Goal: Information Seeking & Learning: Find specific fact

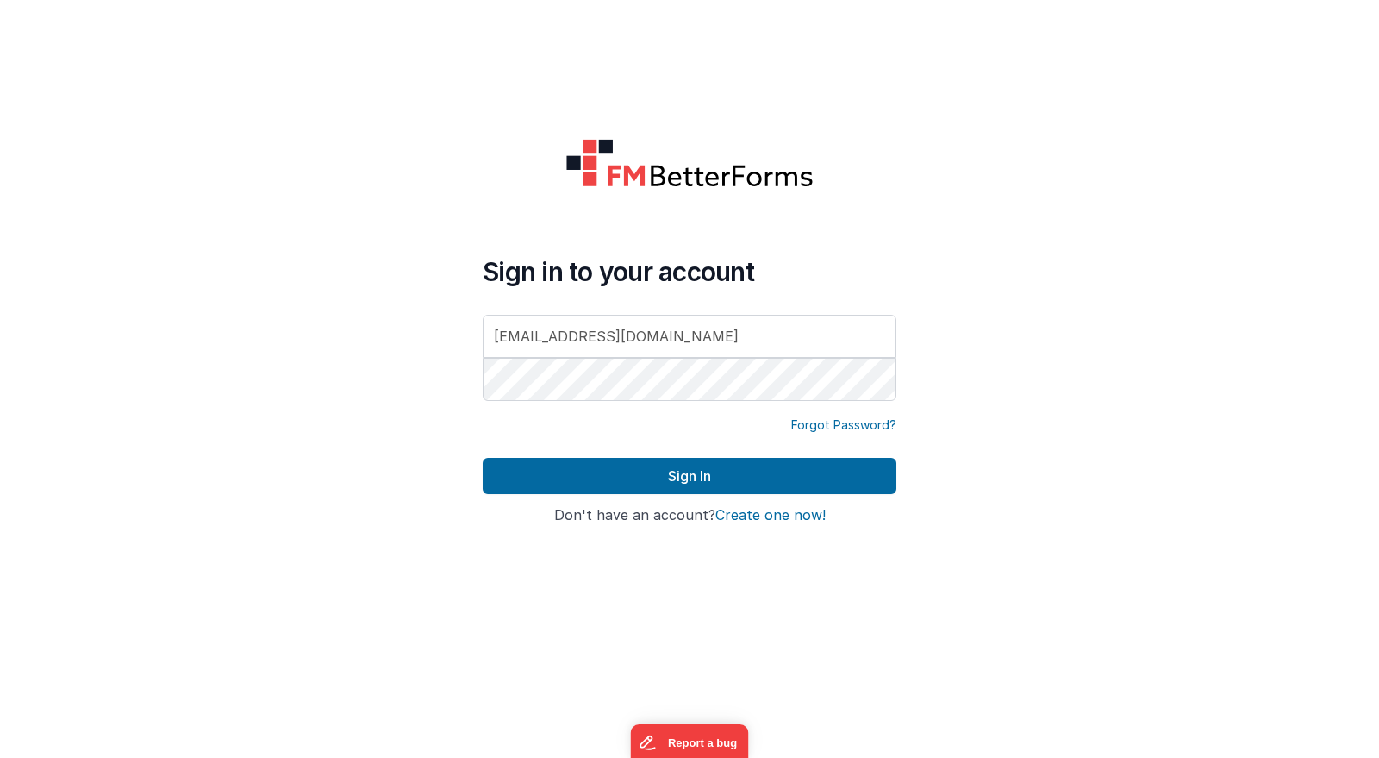
type input "[EMAIL_ADDRESS][DOMAIN_NAME]"
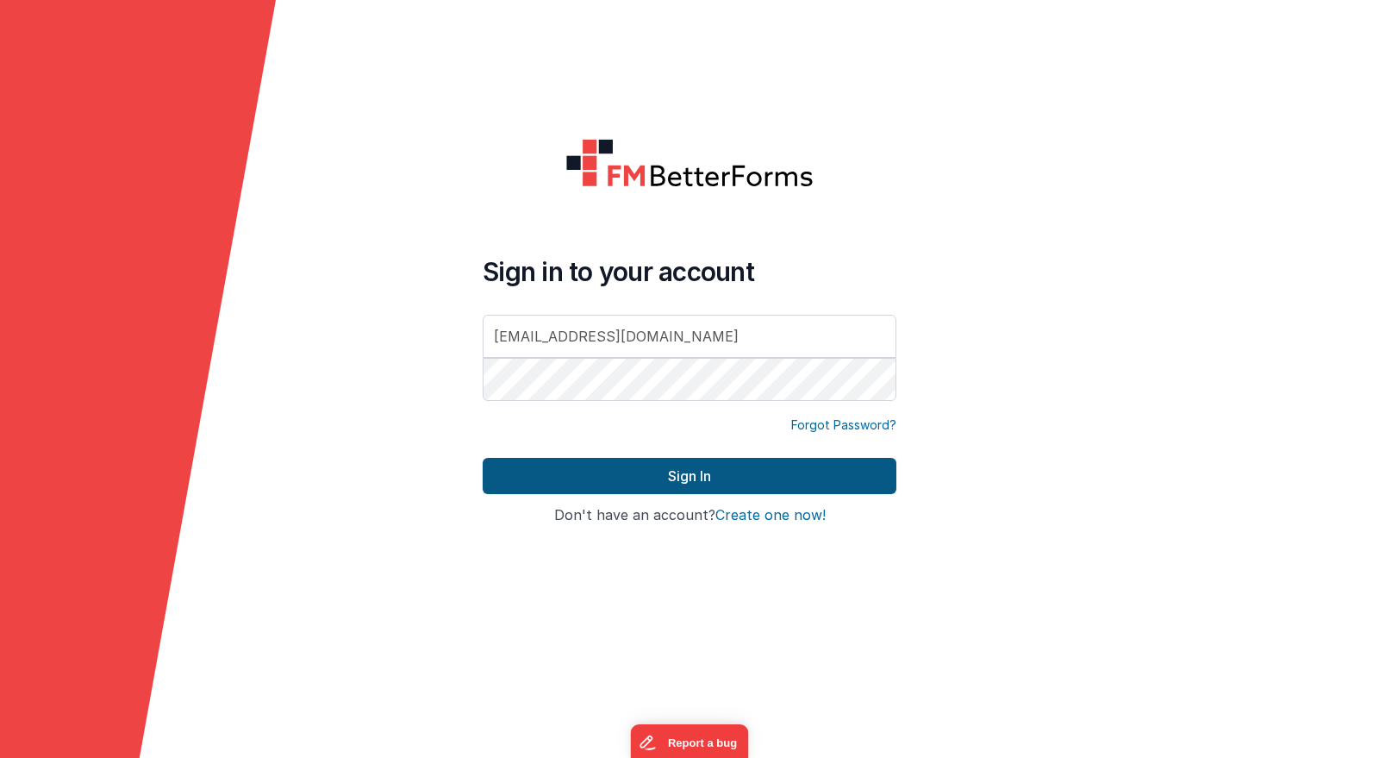
click at [648, 476] on button "Sign In" at bounding box center [690, 476] width 414 height 36
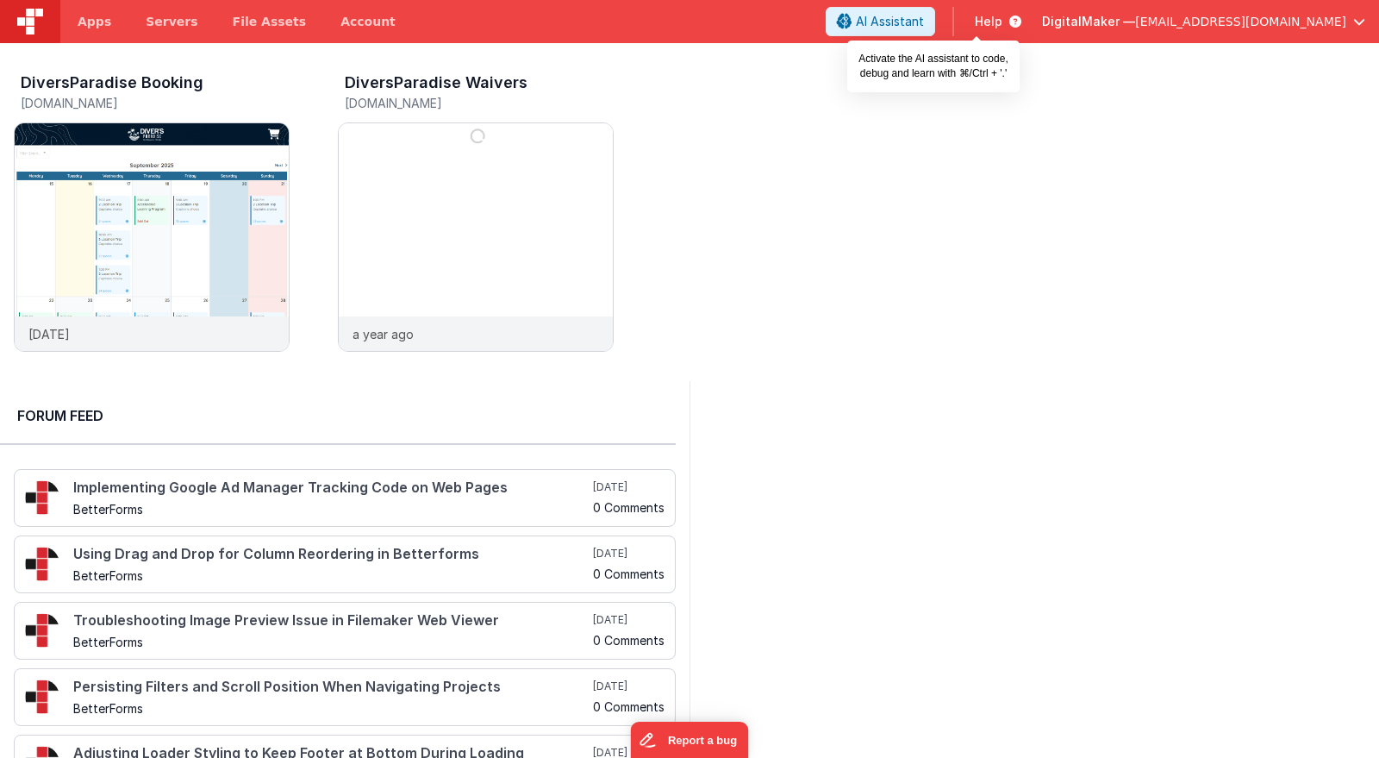
click at [924, 19] on span "AI Assistant" at bounding box center [890, 21] width 68 height 17
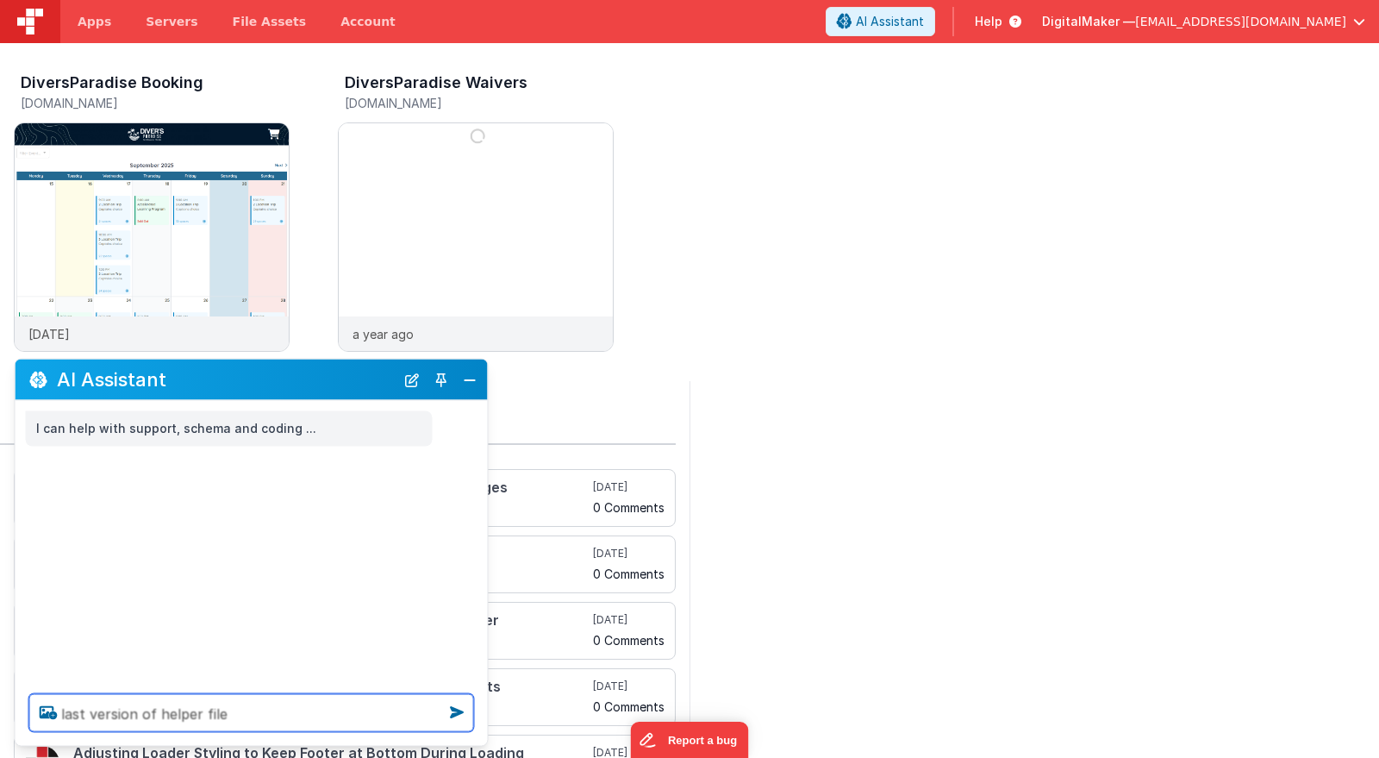
type textarea "last version of helper file"
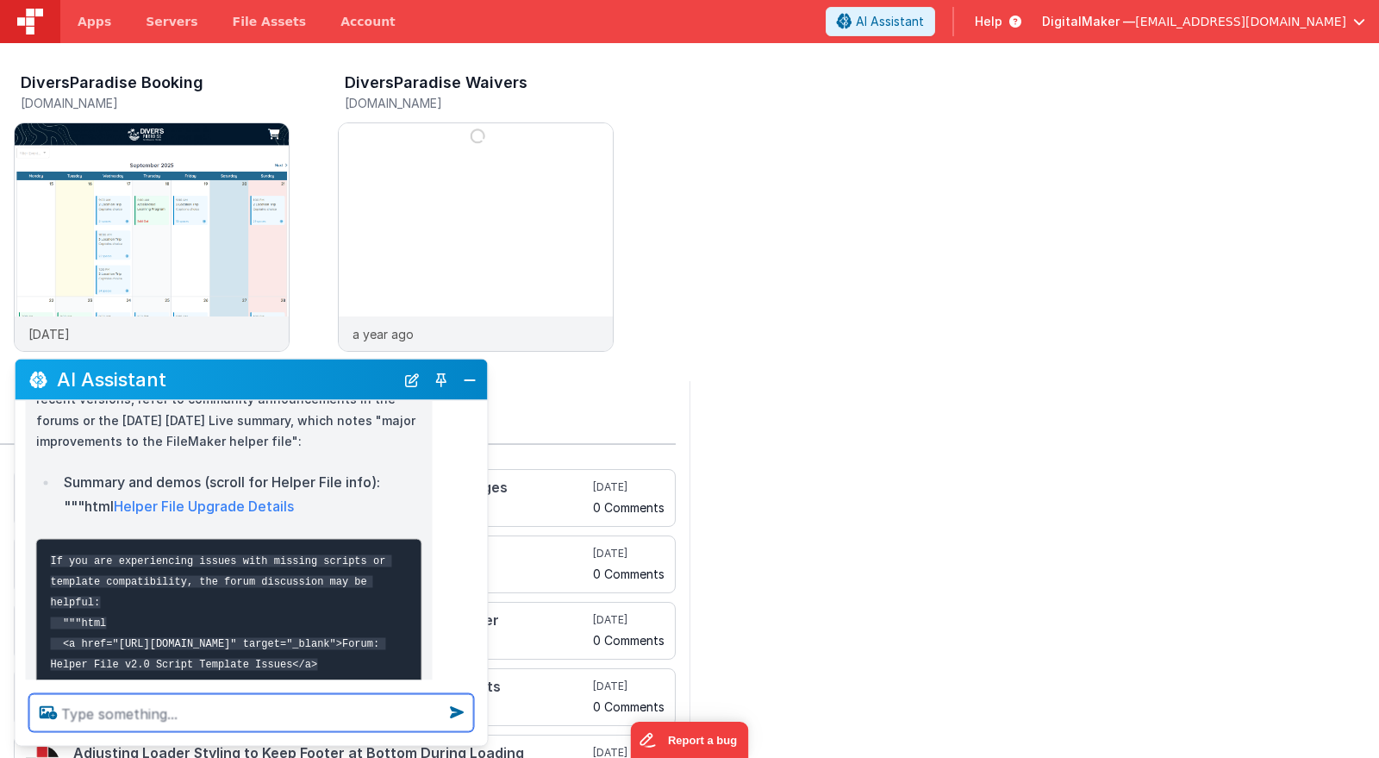
scroll to position [505, 0]
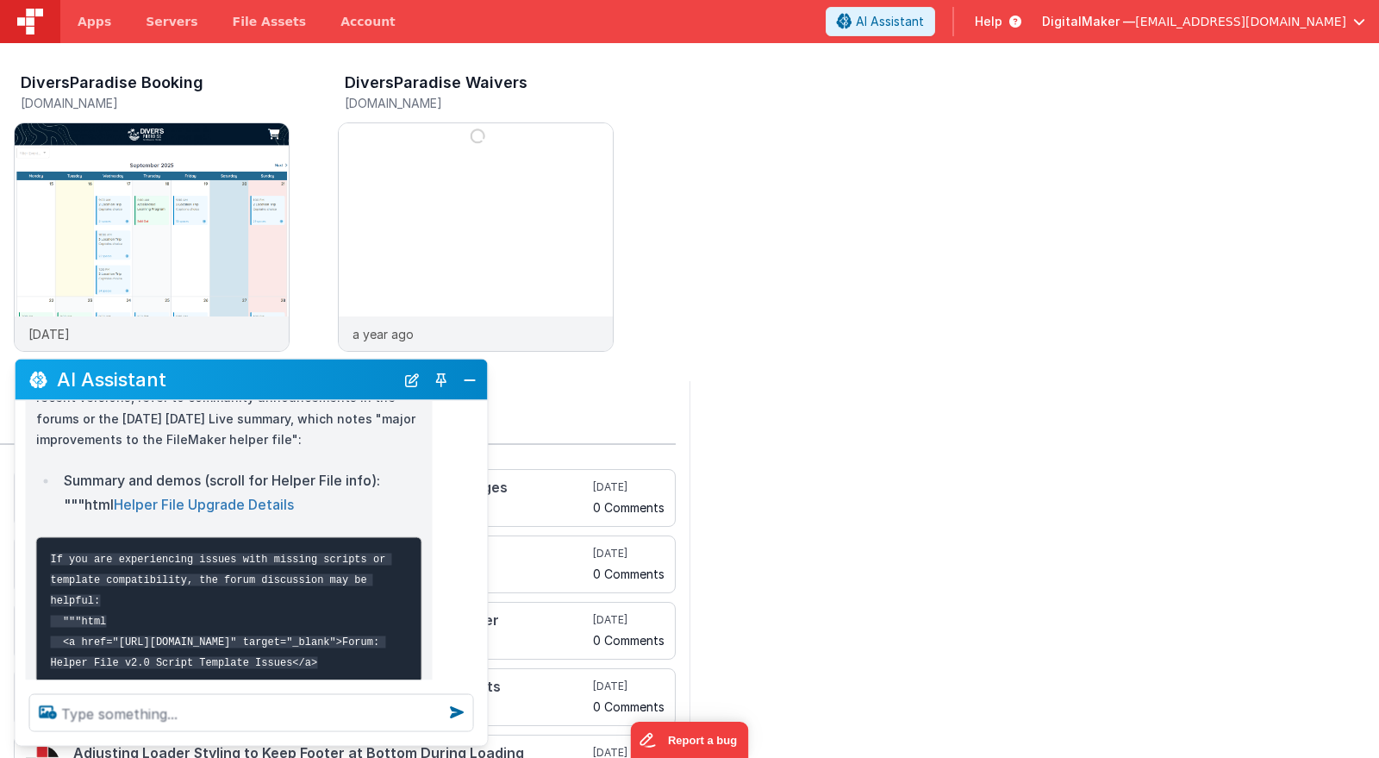
click at [271, 512] on link "Helper File Upgrade Details" at bounding box center [204, 503] width 180 height 17
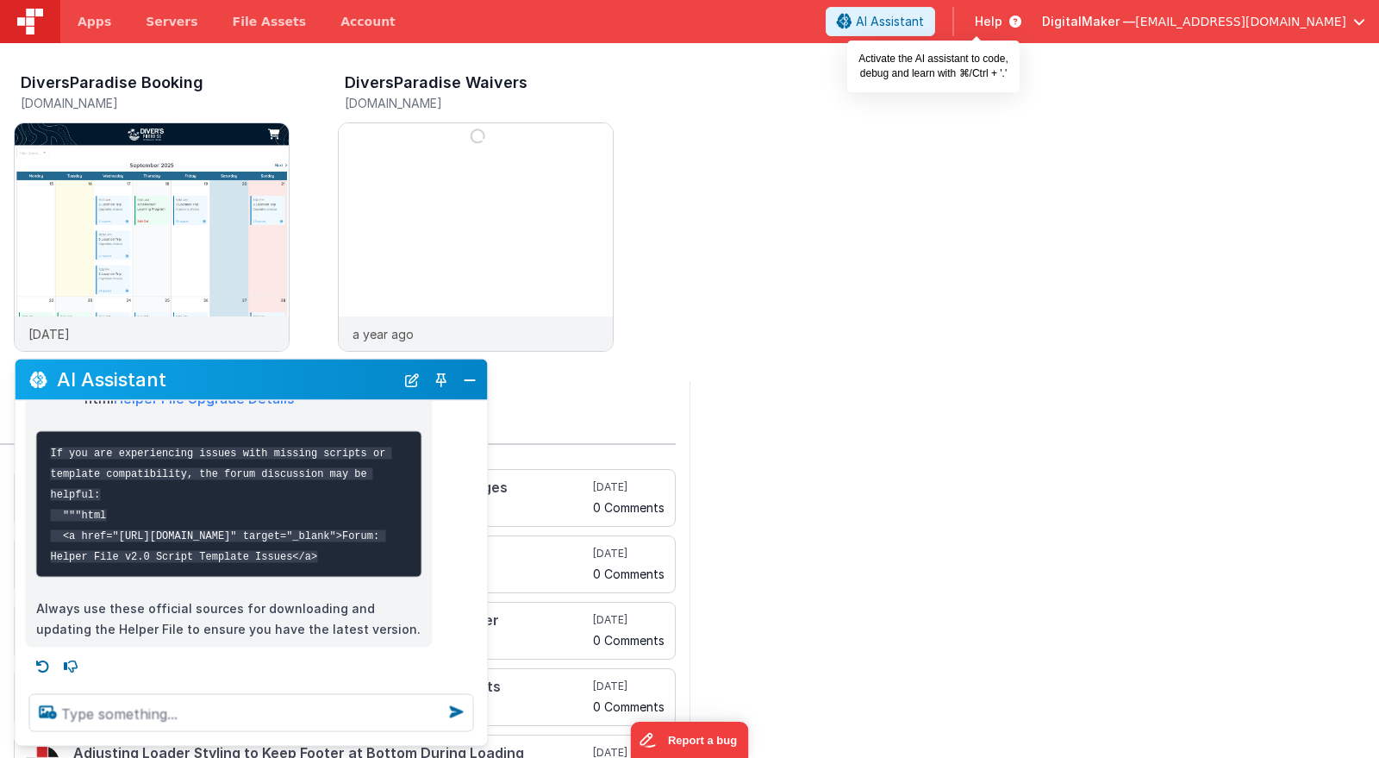
click at [935, 9] on button "AI Assistant" at bounding box center [880, 21] width 109 height 29
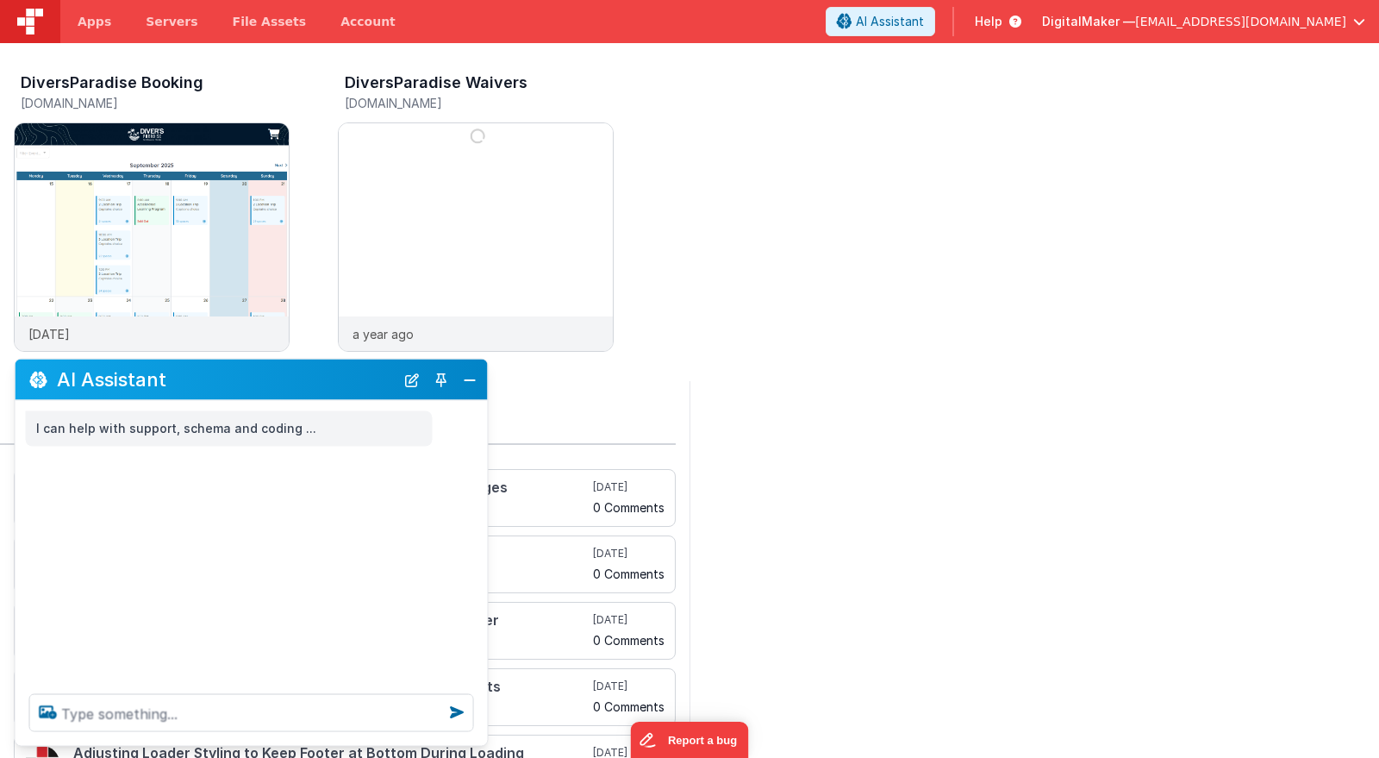
scroll to position [0, 0]
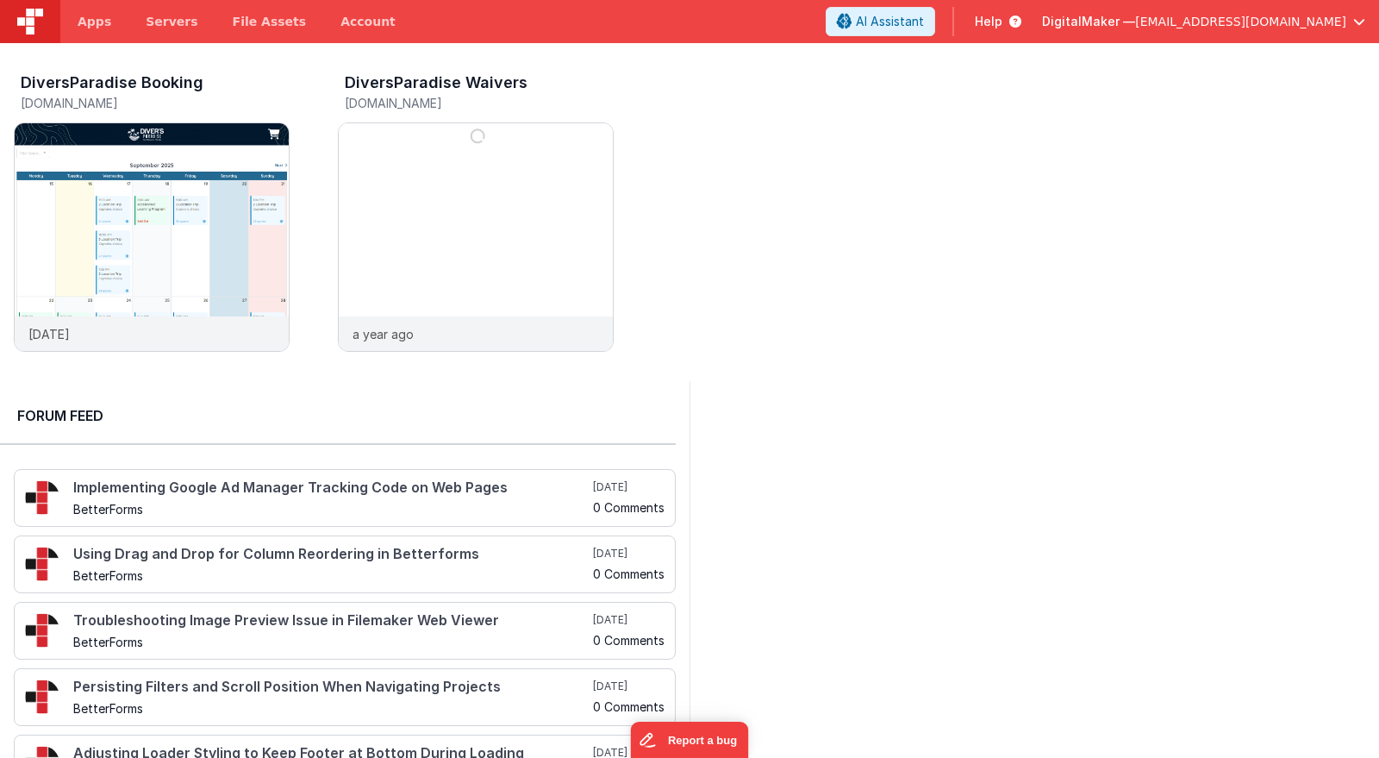
click at [935, 9] on button "AI Assistant" at bounding box center [880, 21] width 109 height 29
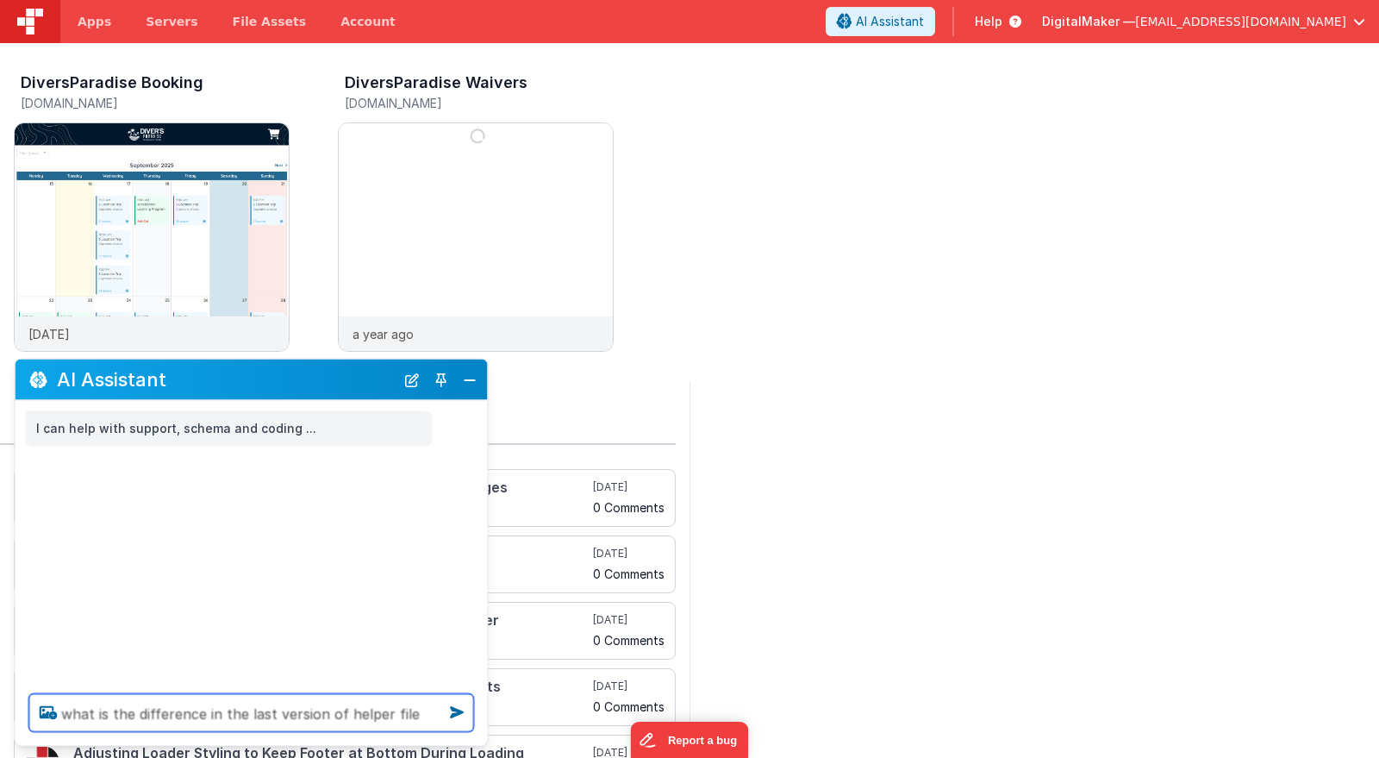
type textarea "what is the difference in the last version of helper file"
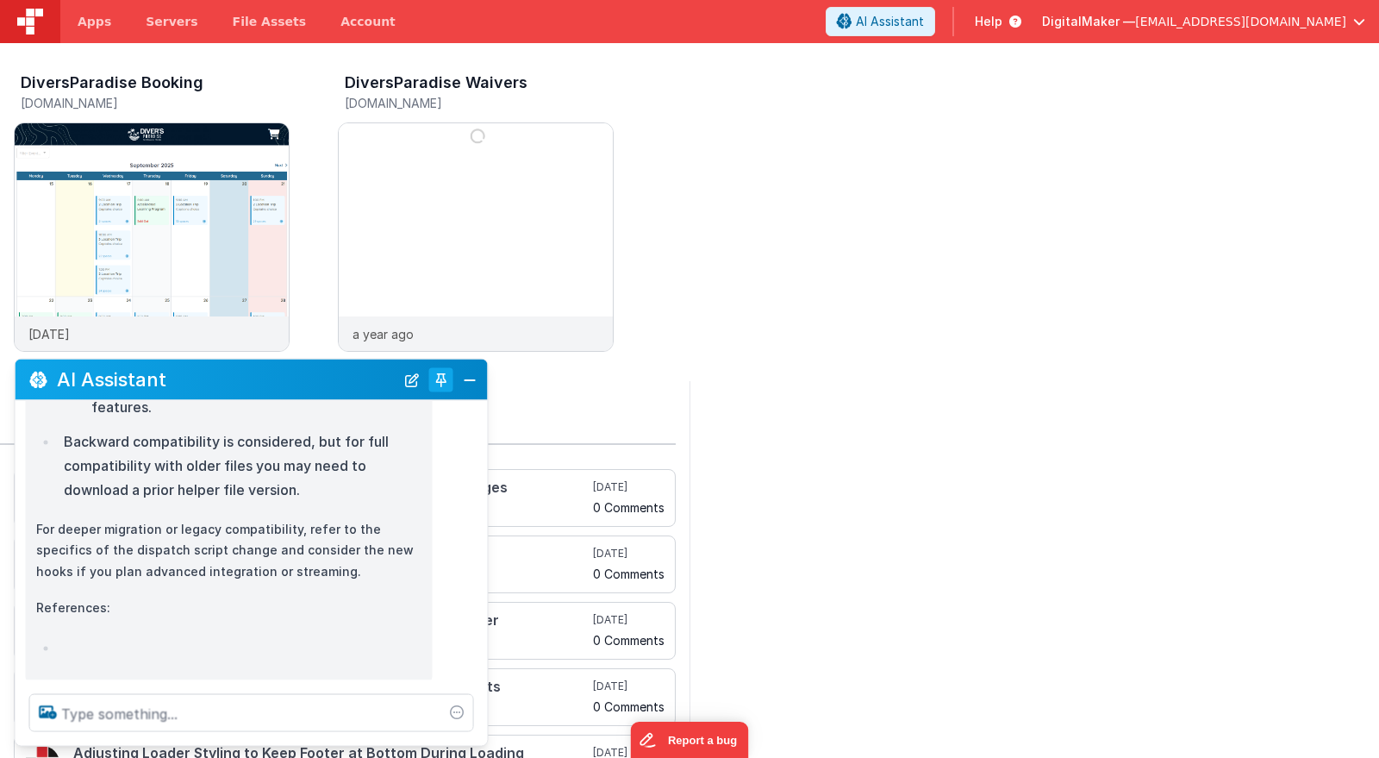
click at [447, 376] on button "Toggle Pin" at bounding box center [441, 379] width 24 height 24
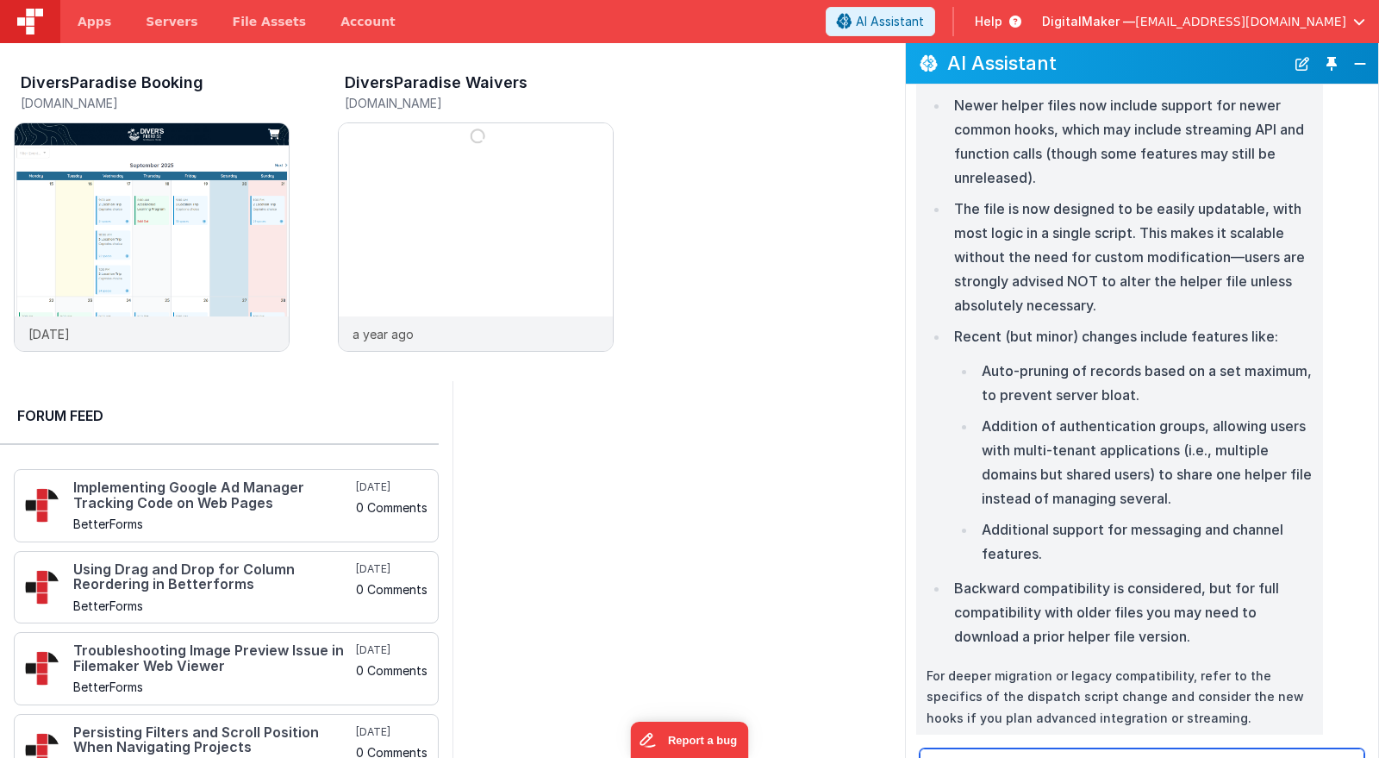
scroll to position [429, 0]
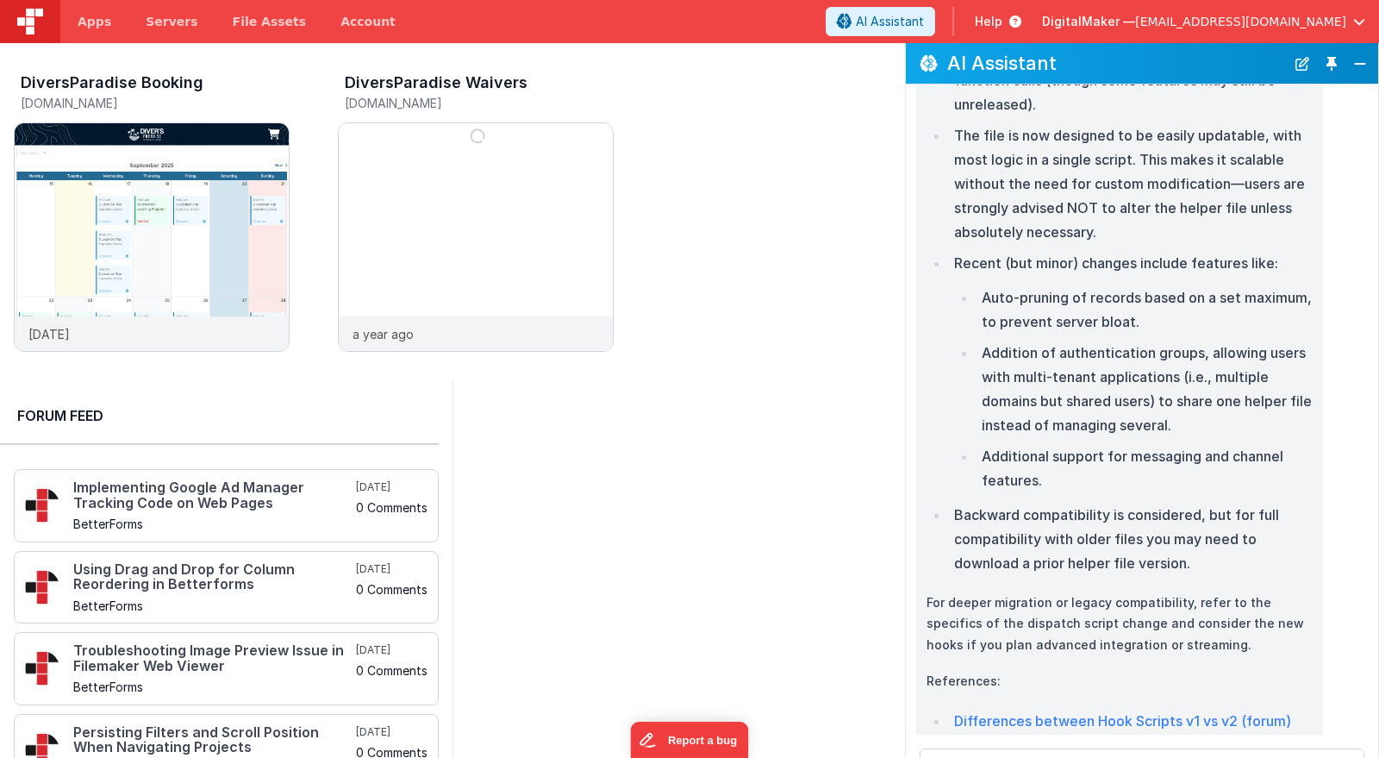
click at [975, 510] on li "Backward compatibility is considered, but for full compatibility with older fil…" at bounding box center [1131, 539] width 364 height 72
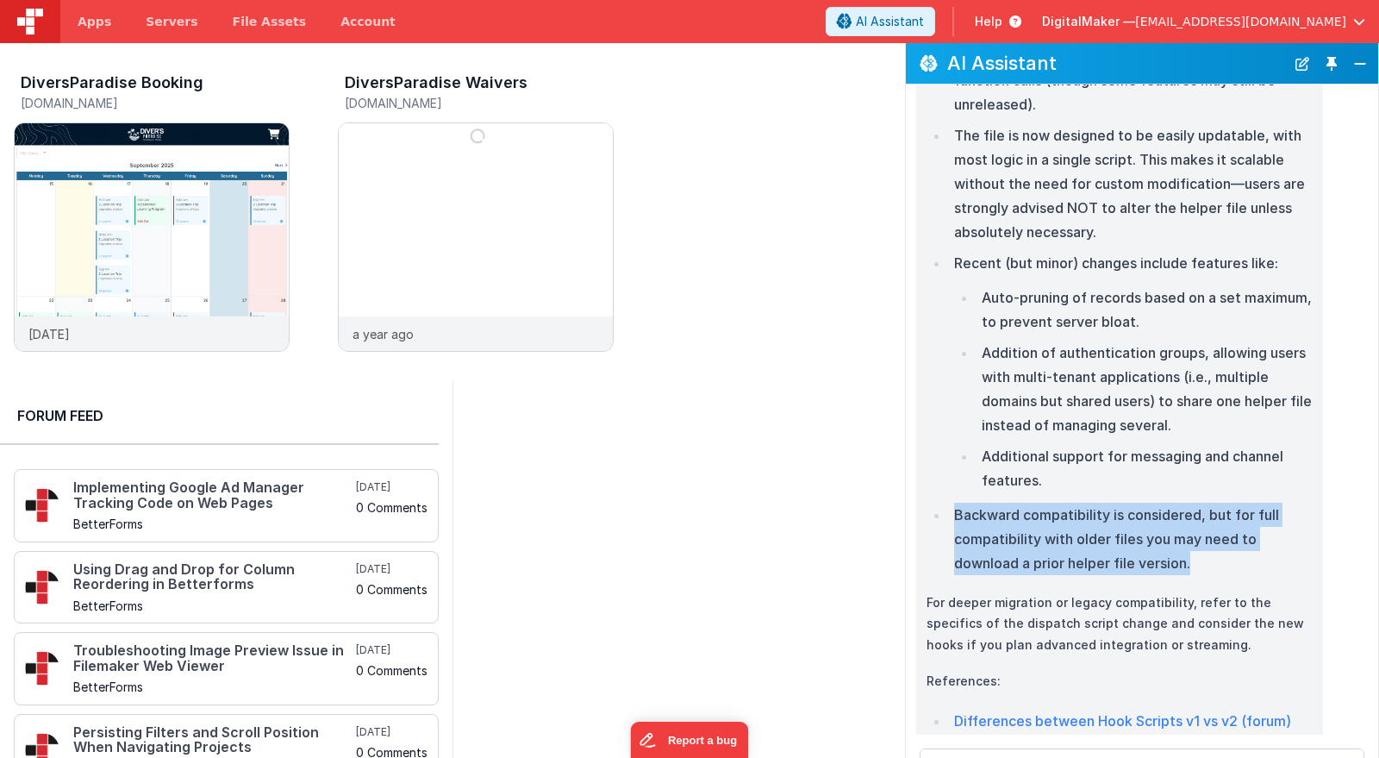
drag, startPoint x: 975, startPoint y: 510, endPoint x: 1185, endPoint y: 558, distance: 214.8
click at [1185, 558] on li "Backward compatibility is considered, but for full compatibility with older fil…" at bounding box center [1131, 539] width 364 height 72
